Goal: Transaction & Acquisition: Purchase product/service

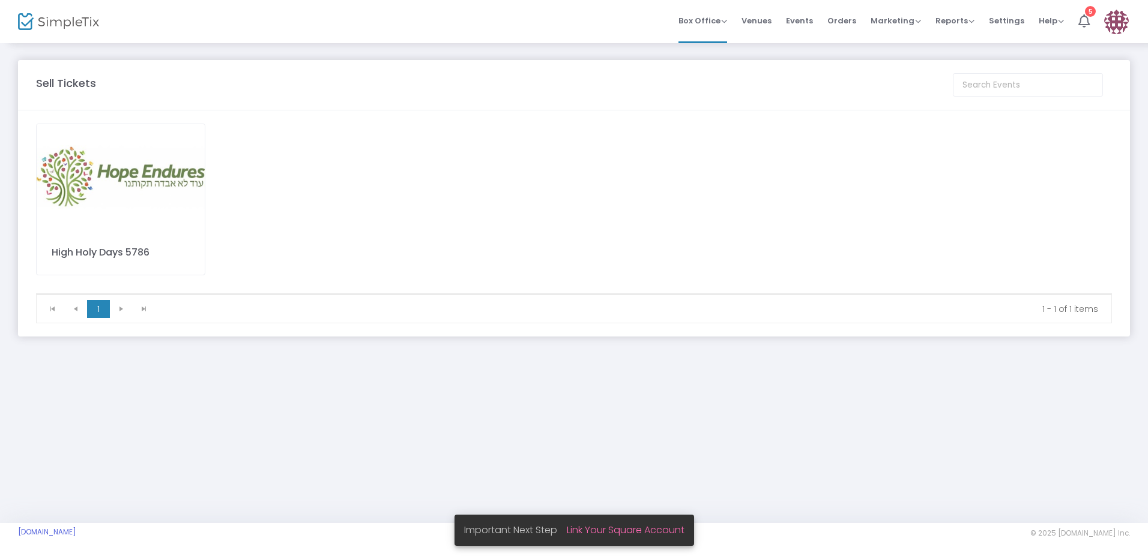
drag, startPoint x: 1066, startPoint y: 429, endPoint x: 929, endPoint y: 421, distance: 137.1
click at [1064, 429] on div "Sell Tickets High Holy Days 5786 1 1 1 - 1 of 1 items Event Cancellation More R…" at bounding box center [574, 282] width 1148 height 481
click at [124, 225] on img at bounding box center [121, 177] width 168 height 106
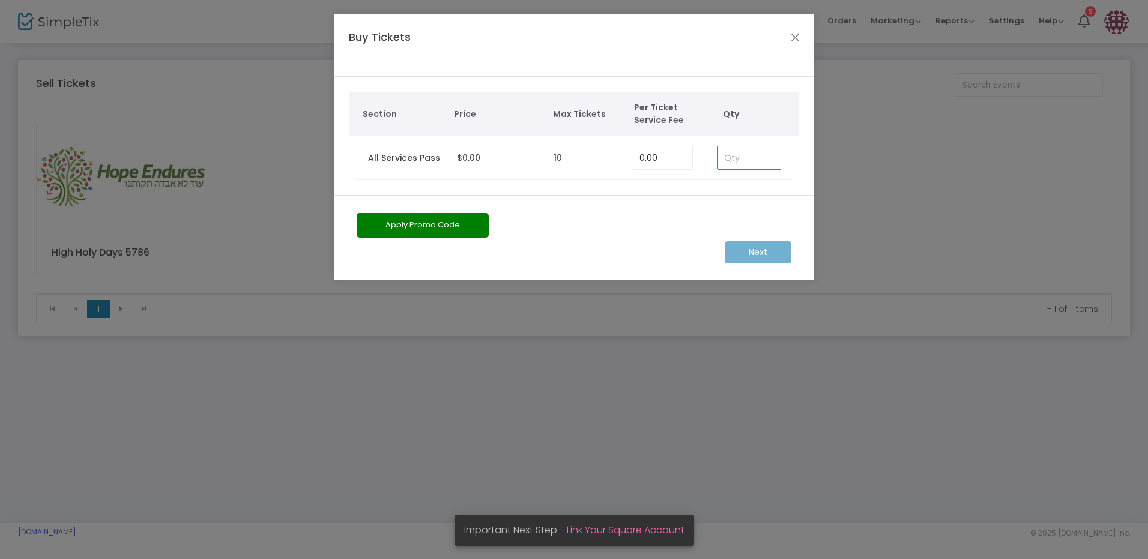
click at [753, 163] on input at bounding box center [749, 157] width 62 height 23
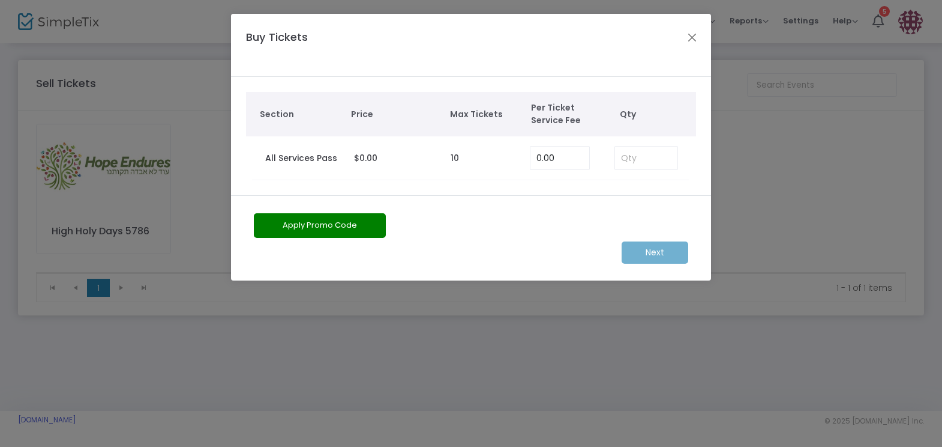
click at [517, 216] on div "Apply Promo Code" at bounding box center [434, 227] width 372 height 29
click at [663, 155] on input at bounding box center [646, 157] width 62 height 23
click at [646, 157] on input at bounding box center [646, 157] width 62 height 23
type input "4"
click at [680, 252] on m-button "Next" at bounding box center [655, 252] width 67 height 22
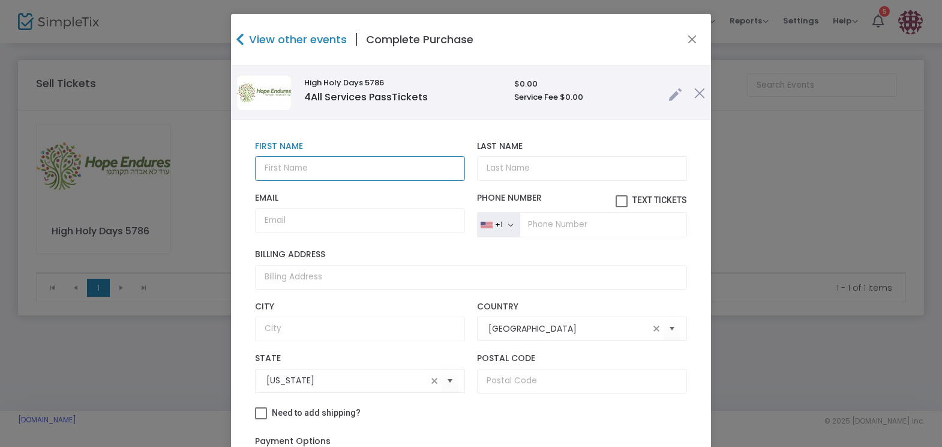
drag, startPoint x: 283, startPoint y: 169, endPoint x: 279, endPoint y: 173, distance: 6.8
click at [279, 173] on input "text" at bounding box center [360, 168] width 210 height 25
type input "[PERSON_NAME]"
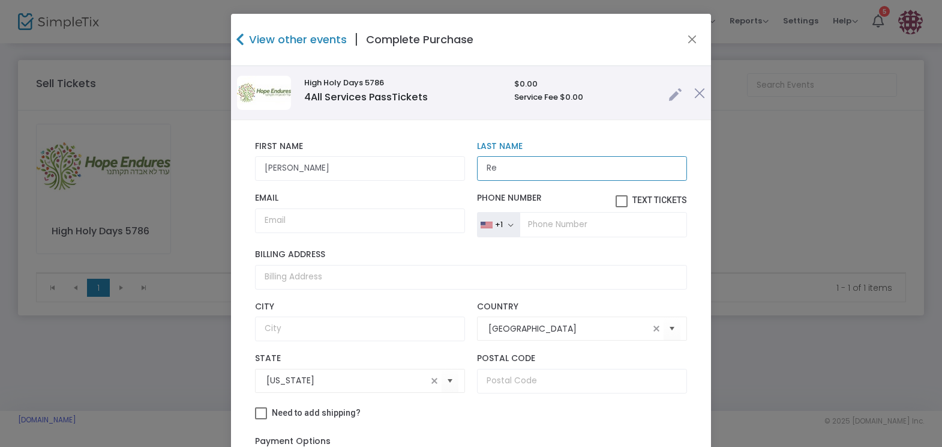
type input "R"
click at [305, 164] on input "[PERSON_NAME]" at bounding box center [360, 168] width 210 height 25
type input "[PERSON_NAME]"
click at [681, 294] on div "[PERSON_NAME] First Name First Name is required. Last Name Last Name is require…" at bounding box center [471, 310] width 450 height 351
drag, startPoint x: 681, startPoint y: 294, endPoint x: 605, endPoint y: 169, distance: 145.5
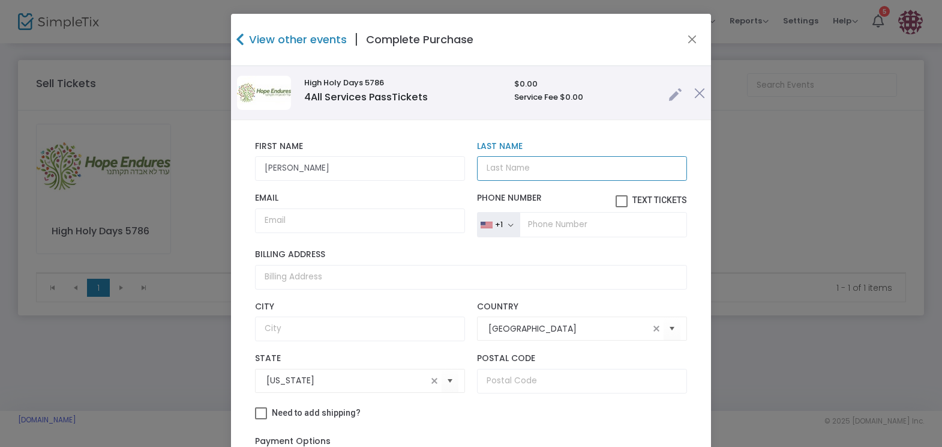
click at [605, 169] on input "Last Name" at bounding box center [582, 168] width 210 height 25
click at [285, 222] on input "Email" at bounding box center [360, 220] width 210 height 25
paste input "[EMAIL_ADDRESS][DOMAIN_NAME]"
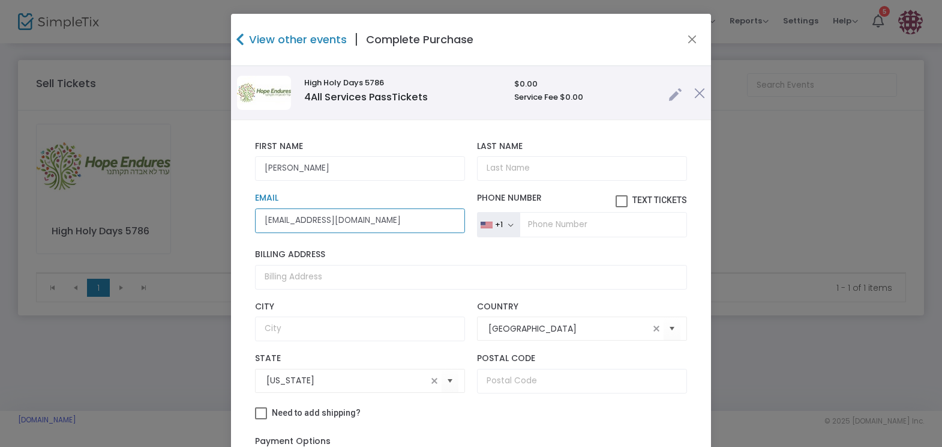
type input "[EMAIL_ADDRESS][DOMAIN_NAME]"
click at [573, 163] on input "Last Name" at bounding box center [582, 168] width 210 height 25
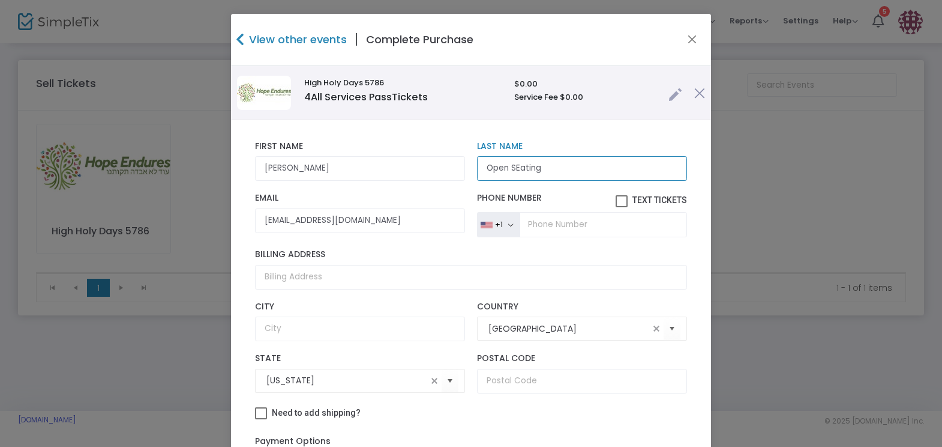
drag, startPoint x: 514, startPoint y: 167, endPoint x: 531, endPoint y: 194, distance: 32.1
click at [526, 185] on div "[PERSON_NAME] First Name First Name is required. Open SEating Last Name Last Na…" at bounding box center [471, 161] width 444 height 52
type input "Open Seating"
click at [290, 35] on h4 "View other events" at bounding box center [296, 39] width 101 height 16
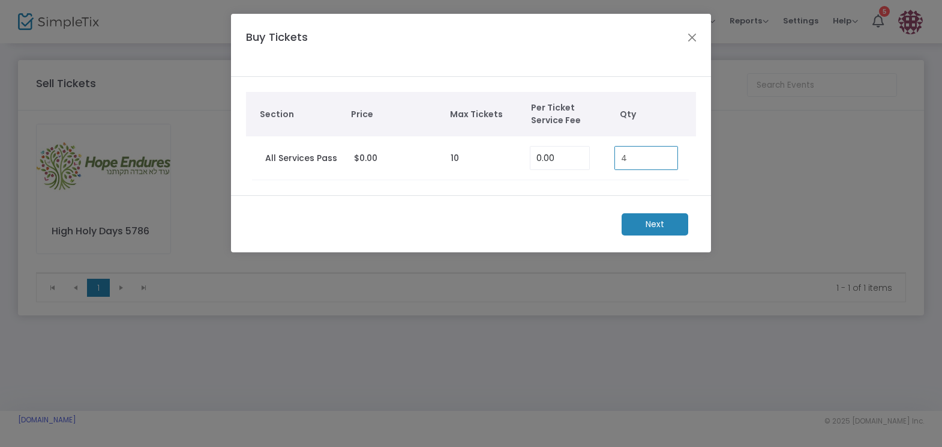
click at [646, 157] on input "4" at bounding box center [646, 157] width 62 height 23
type input "1"
click at [678, 219] on m-button "Next" at bounding box center [655, 224] width 67 height 22
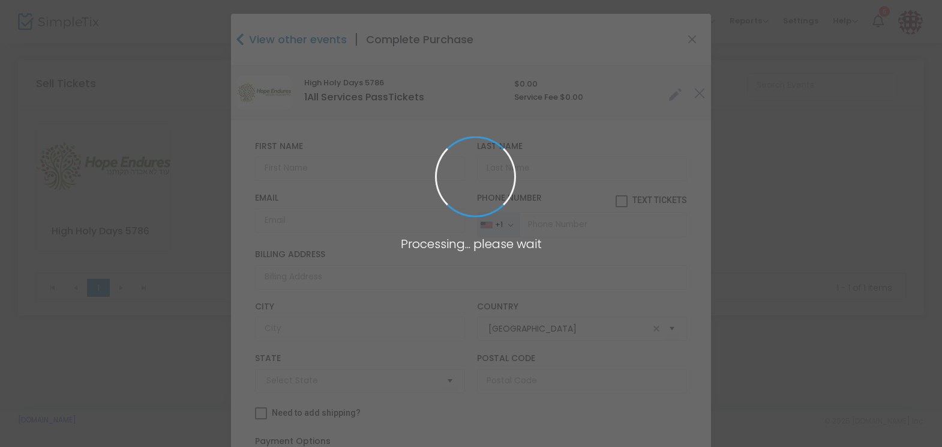
type input "[US_STATE]"
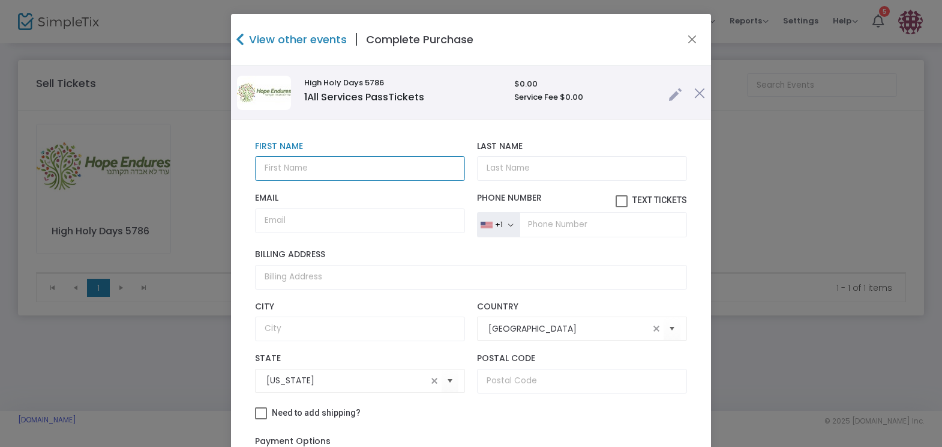
click at [305, 163] on input "text" at bounding box center [360, 168] width 210 height 25
type input "[PERSON_NAME]"
type input "[EMAIL_ADDRESS][DOMAIN_NAME]"
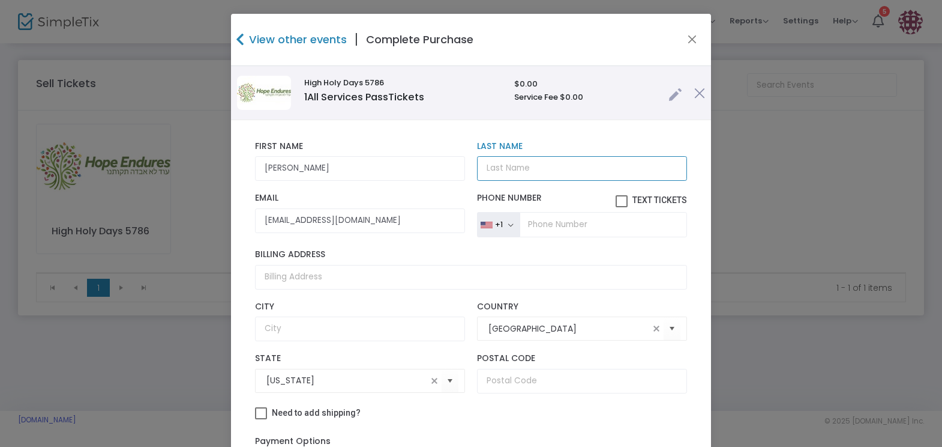
click at [495, 169] on input "Last Name" at bounding box center [582, 168] width 210 height 25
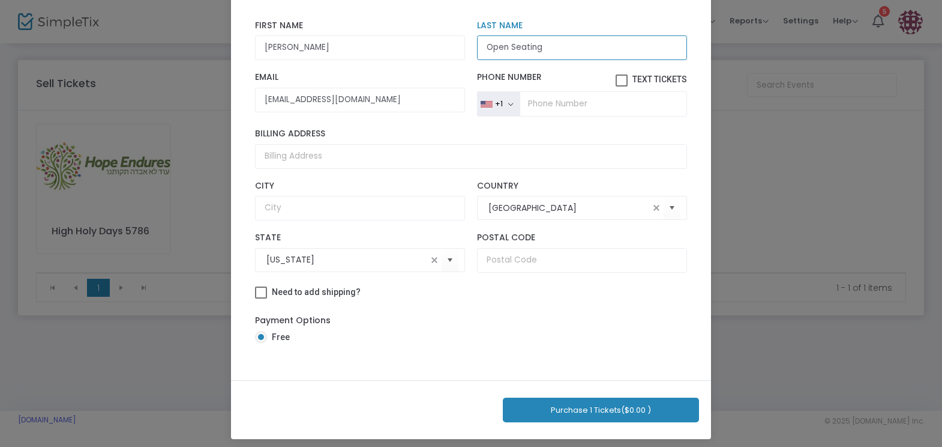
scroll to position [109, 0]
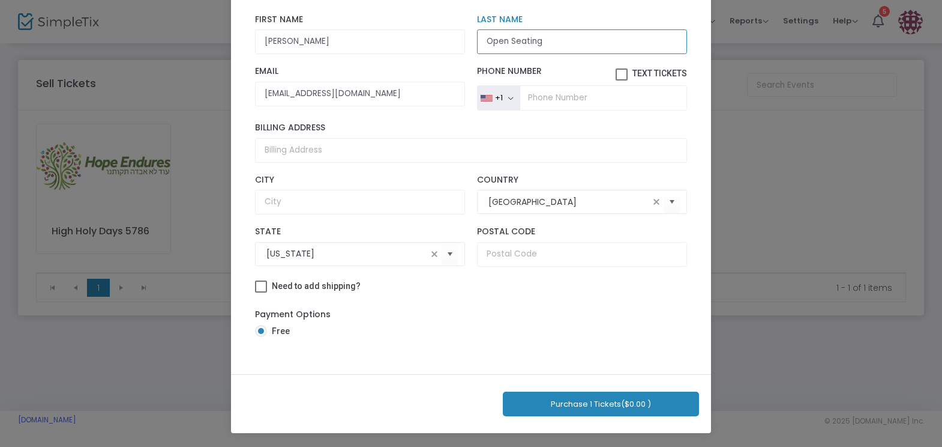
type input "Open Seating"
drag, startPoint x: 660, startPoint y: 415, endPoint x: 655, endPoint y: 410, distance: 7.2
click at [659, 415] on button "Purchase 1 Tickets ($0.00 )" at bounding box center [601, 403] width 196 height 25
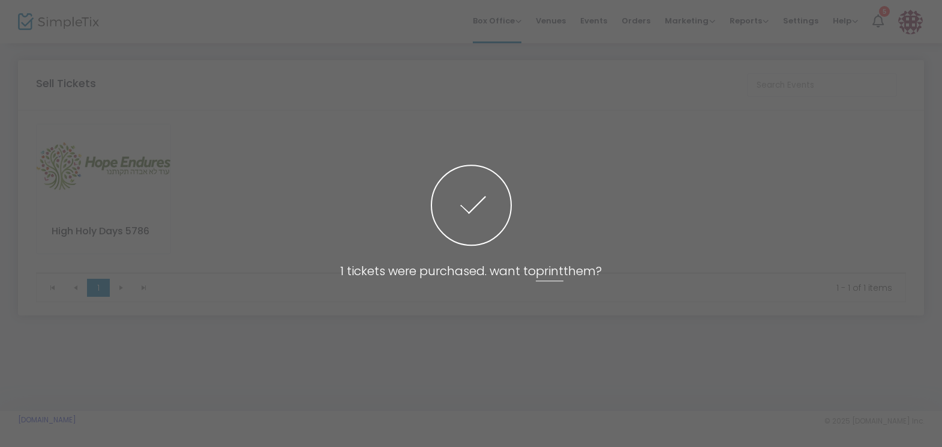
click at [719, 122] on span at bounding box center [471, 223] width 942 height 447
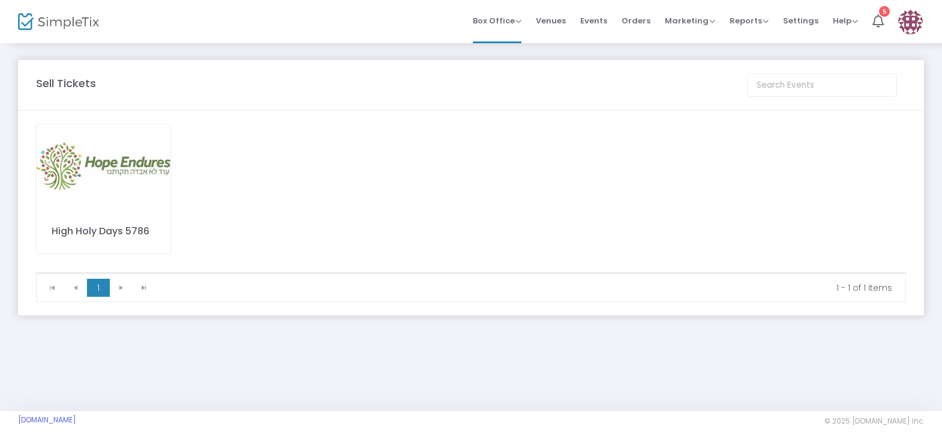
click at [104, 172] on img at bounding box center [104, 166] width 134 height 85
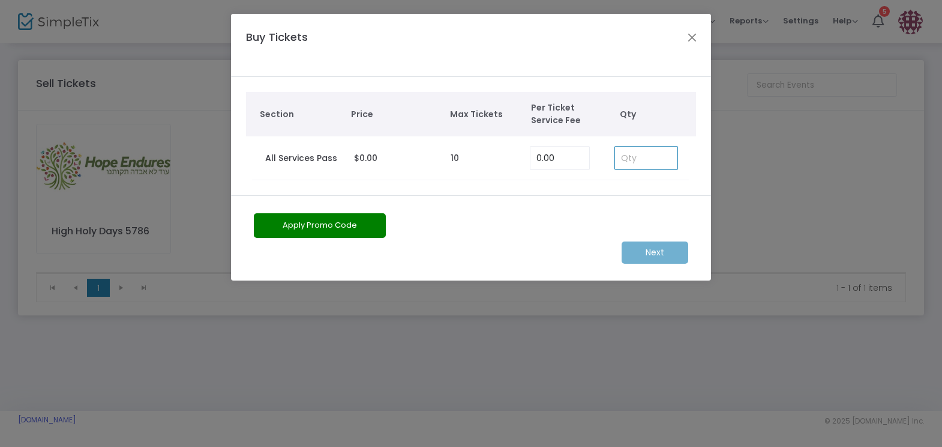
click at [650, 157] on input at bounding box center [646, 157] width 62 height 23
type input "1"
click at [673, 253] on m-button "Next" at bounding box center [655, 252] width 67 height 22
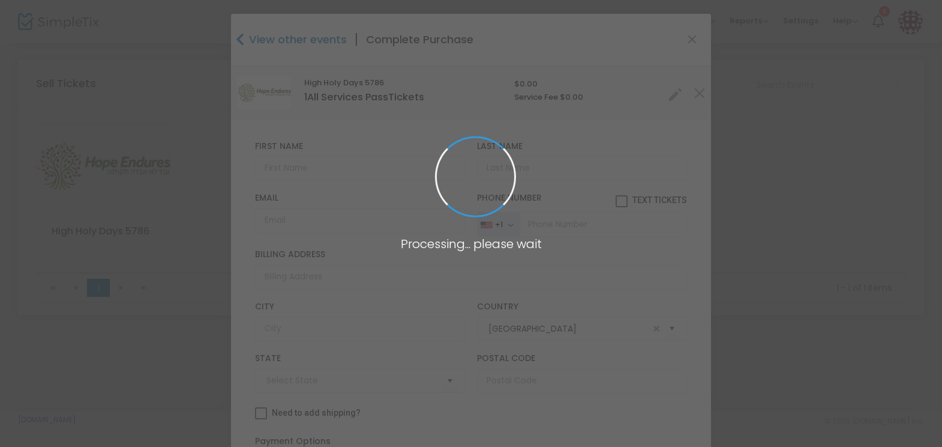
type input "[US_STATE]"
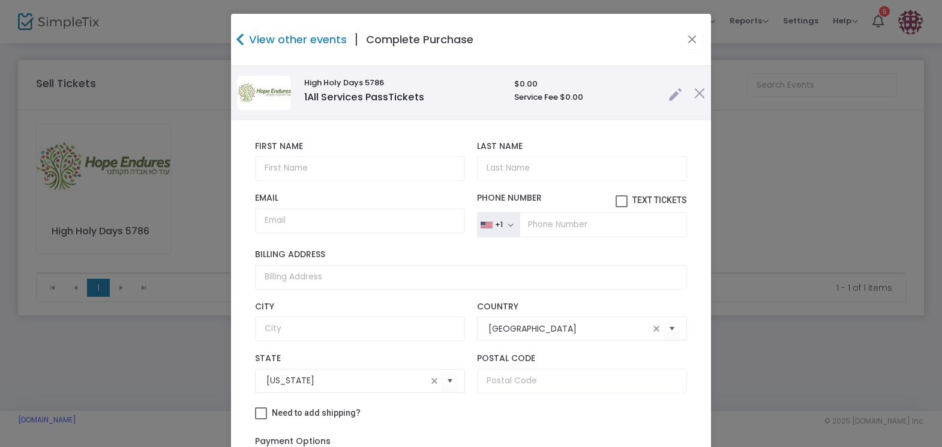
click at [686, 258] on div "First Name First Name is required. Last Name Last Name is required. Email Email…" at bounding box center [471, 310] width 480 height 381
click at [277, 163] on input "text" at bounding box center [360, 168] width 210 height 25
paste input "Ken Ulansey - [EMAIL_ADDRESS][DOMAIN_NAME]"
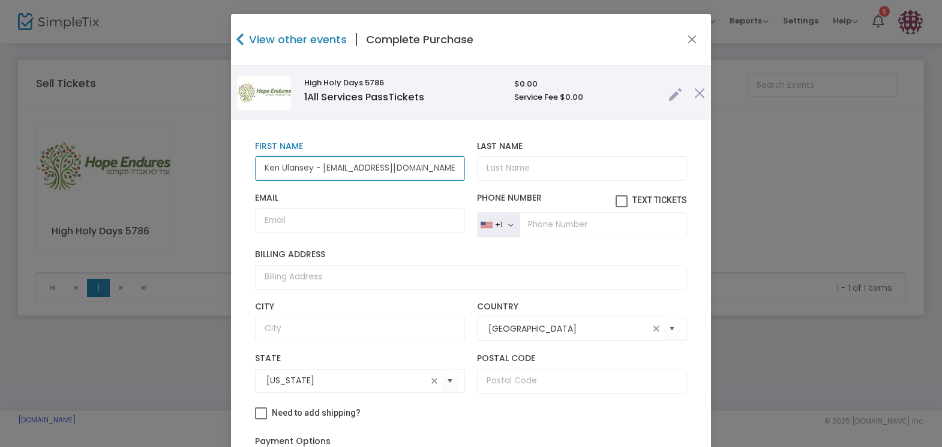
drag, startPoint x: 405, startPoint y: 169, endPoint x: 314, endPoint y: 168, distance: 91.3
click at [313, 165] on input "Ken Ulansey - [EMAIL_ADDRESS][DOMAIN_NAME]" at bounding box center [360, 168] width 210 height 25
type input "[PERSON_NAME]"
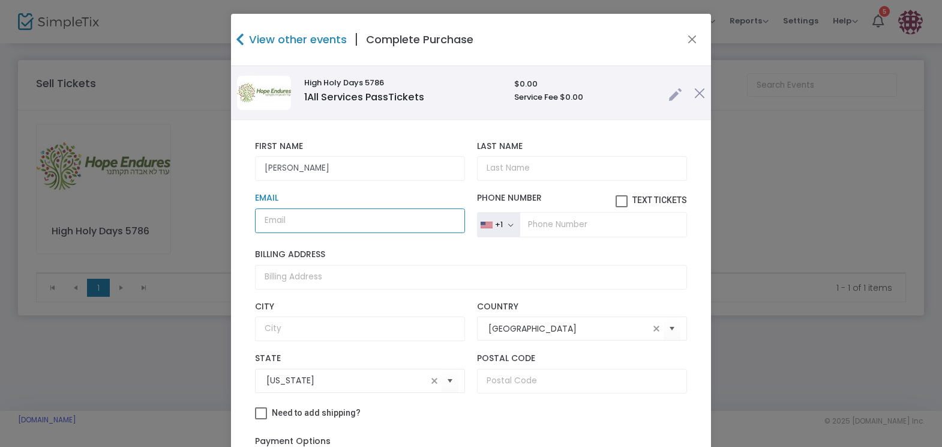
click at [306, 219] on input "Email" at bounding box center [360, 220] width 210 height 25
paste input "- [PERSON_NAME][EMAIL_ADDRESS][DOMAIN_NAME]"
drag, startPoint x: 268, startPoint y: 220, endPoint x: 361, endPoint y: 227, distance: 93.3
click at [239, 216] on div "[PERSON_NAME] First Name First Name is required. Last Name Last Name is require…" at bounding box center [471, 310] width 480 height 381
type input "[PERSON_NAME][EMAIL_ADDRESS][DOMAIN_NAME]"
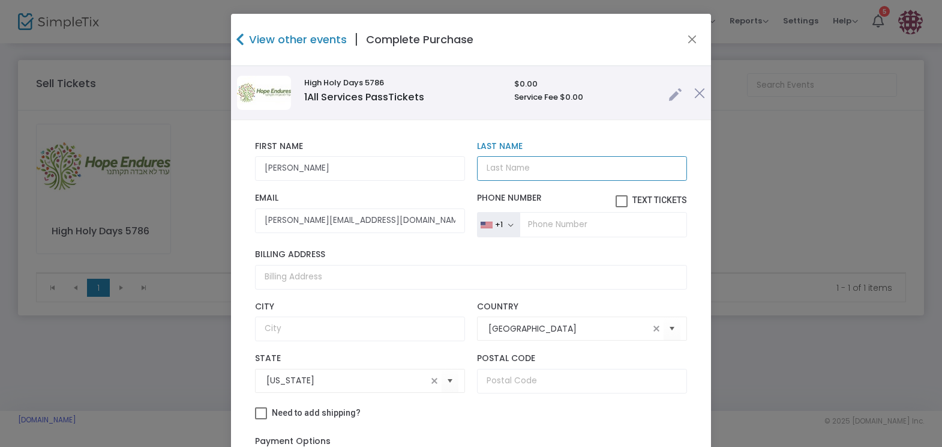
click at [504, 165] on input "Last Name" at bounding box center [582, 168] width 210 height 25
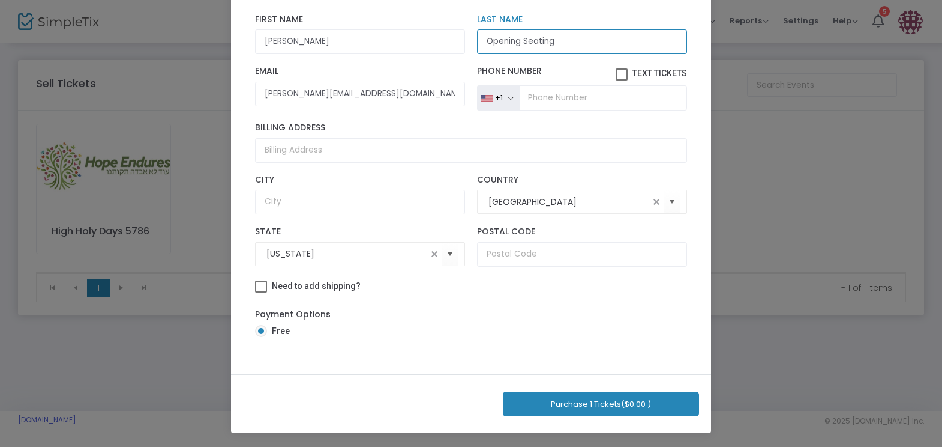
type input "Opening Seating"
click at [628, 400] on button "Purchase 1 Tickets ($0.00 )" at bounding box center [601, 403] width 196 height 25
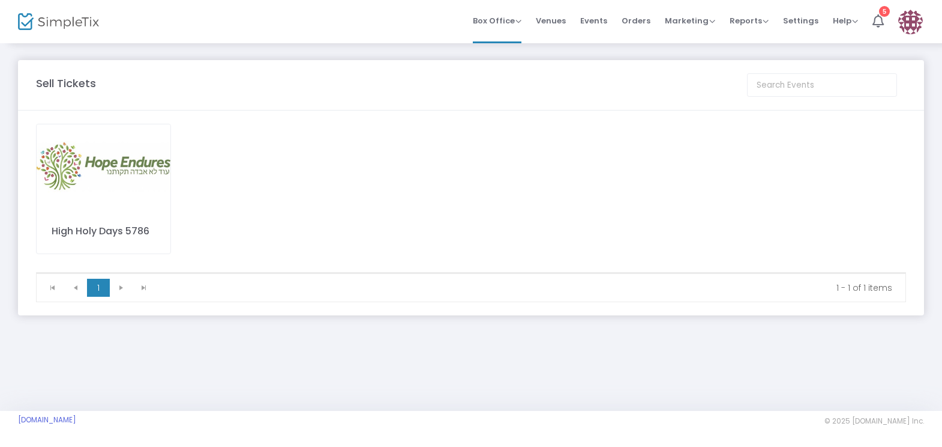
click at [698, 231] on div "High Holy Days 5786" at bounding box center [471, 198] width 882 height 148
click at [117, 189] on img at bounding box center [104, 166] width 134 height 85
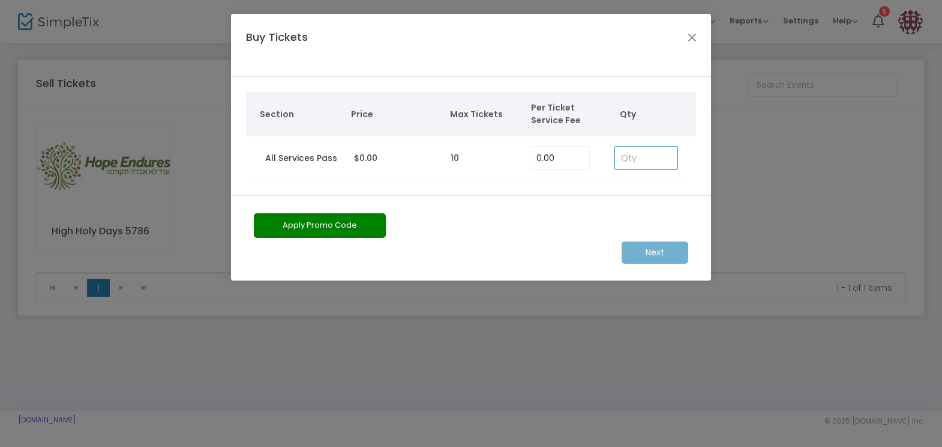
click at [639, 161] on input at bounding box center [646, 157] width 62 height 23
type input "1"
click at [671, 253] on m-button "Next" at bounding box center [655, 252] width 67 height 22
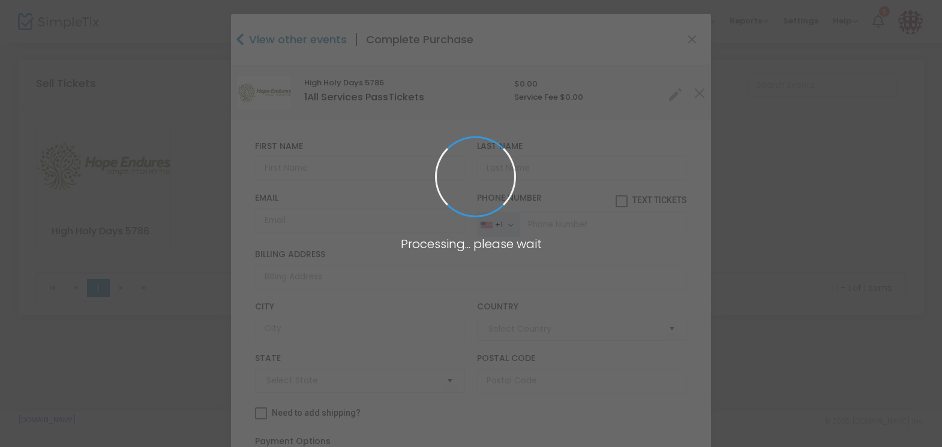
type input "[GEOGRAPHIC_DATA]"
type input "[US_STATE]"
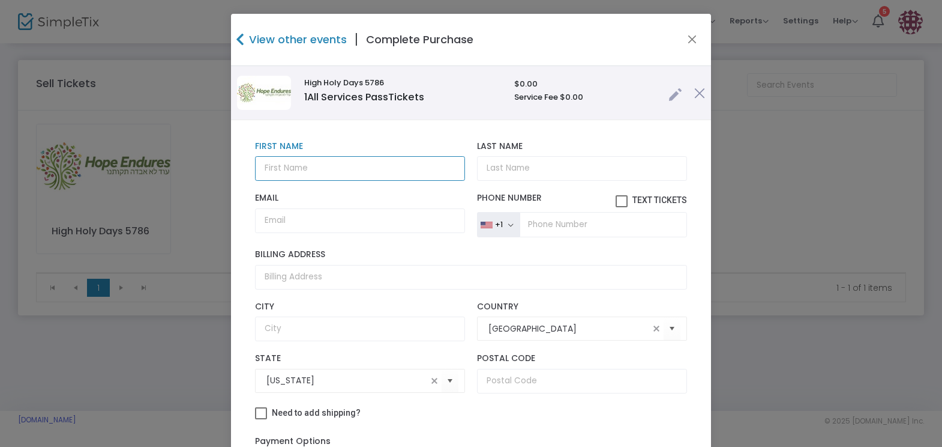
click at [271, 168] on input "text" at bounding box center [360, 168] width 210 height 25
paste input "[PERSON_NAME] - [PERSON_NAME][EMAIL_ADDRESS][DOMAIN_NAME]"
type input "[PERSON_NAME] - [PERSON_NAME][EMAIL_ADDRESS][DOMAIN_NAME]"
